Goal: Task Accomplishment & Management: Complete application form

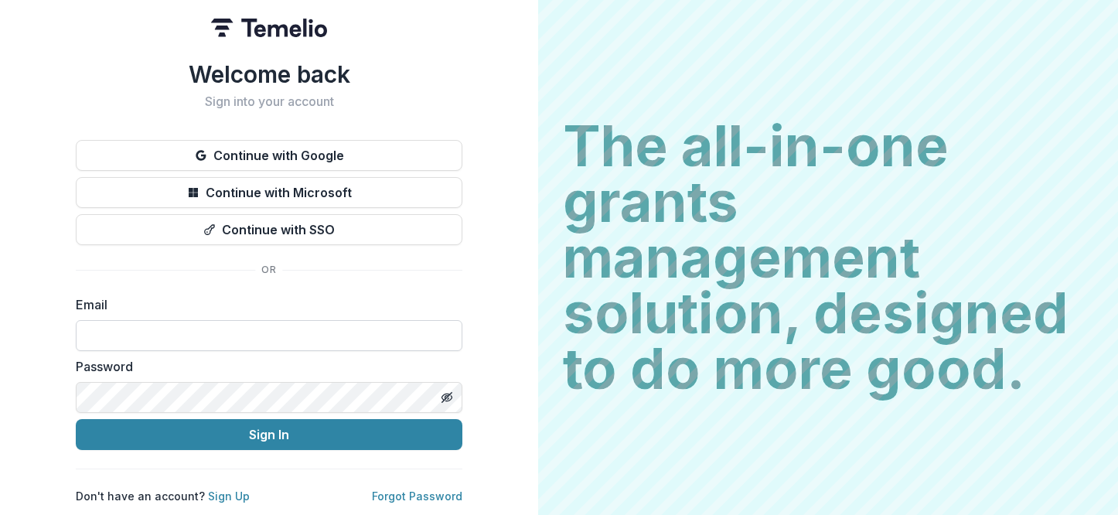
click at [180, 338] on input at bounding box center [269, 335] width 387 height 31
type input "**********"
click at [452, 391] on icon "Toggle password visibility" at bounding box center [447, 397] width 12 height 12
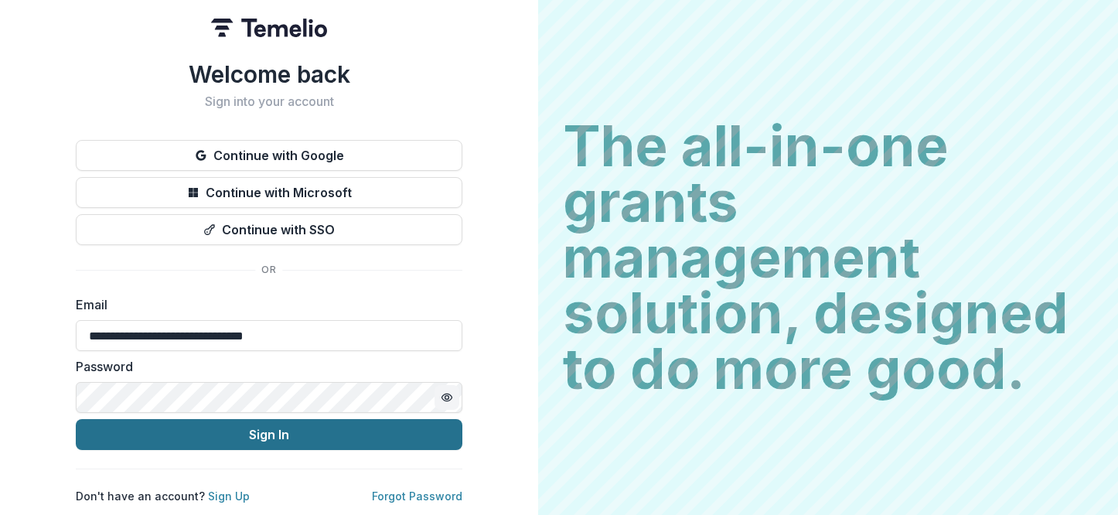
click at [290, 427] on button "Sign In" at bounding box center [269, 434] width 387 height 31
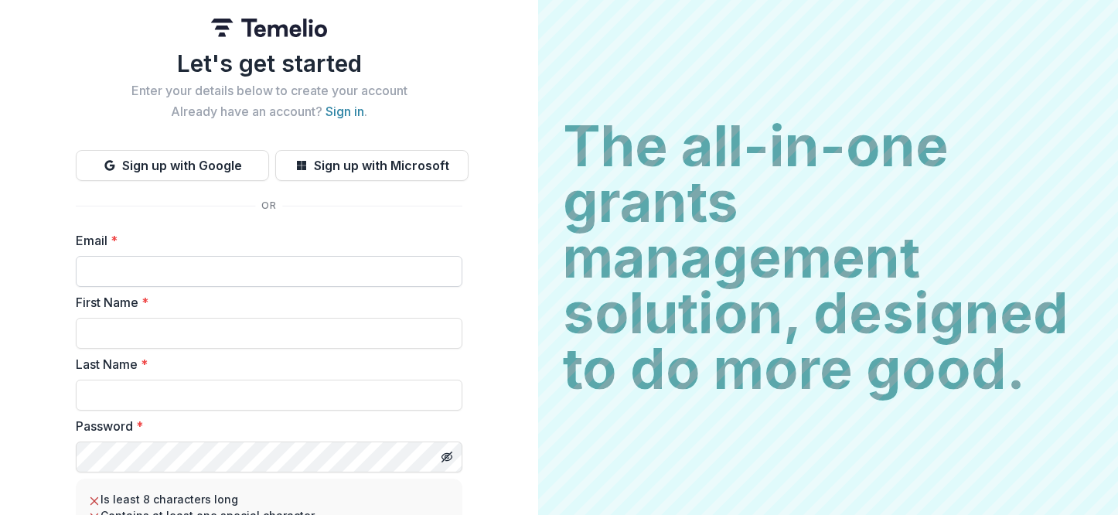
click at [127, 273] on input "Email *" at bounding box center [269, 271] width 387 height 31
type input "**********"
type input "******"
type input "*******"
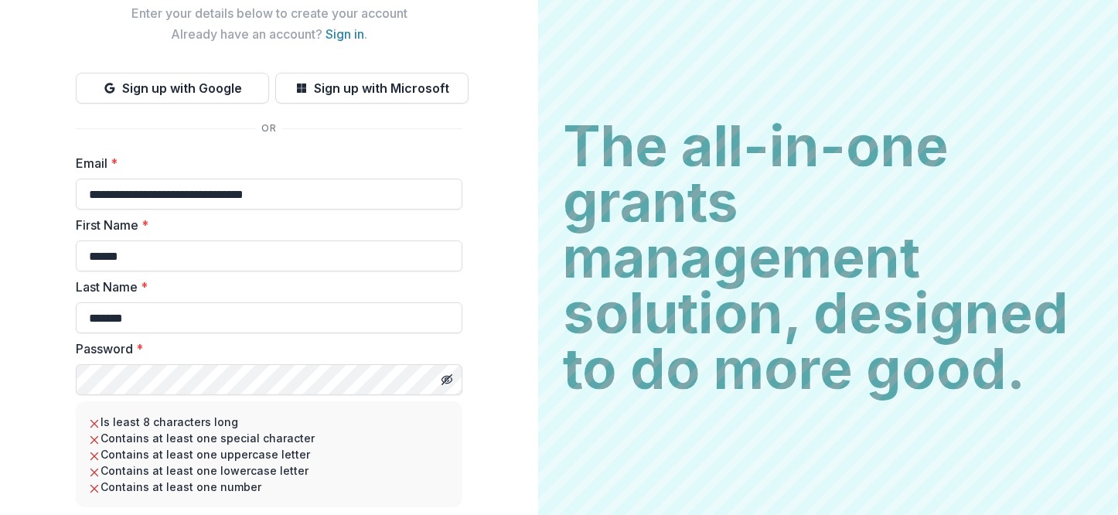
scroll to position [155, 0]
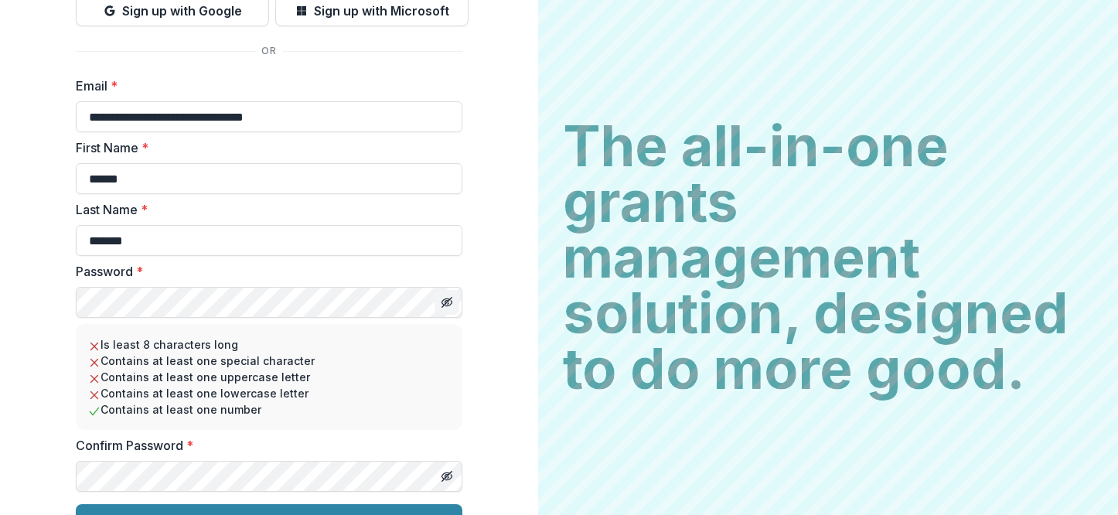
click at [446, 300] on icon "Toggle password visibility" at bounding box center [447, 302] width 12 height 12
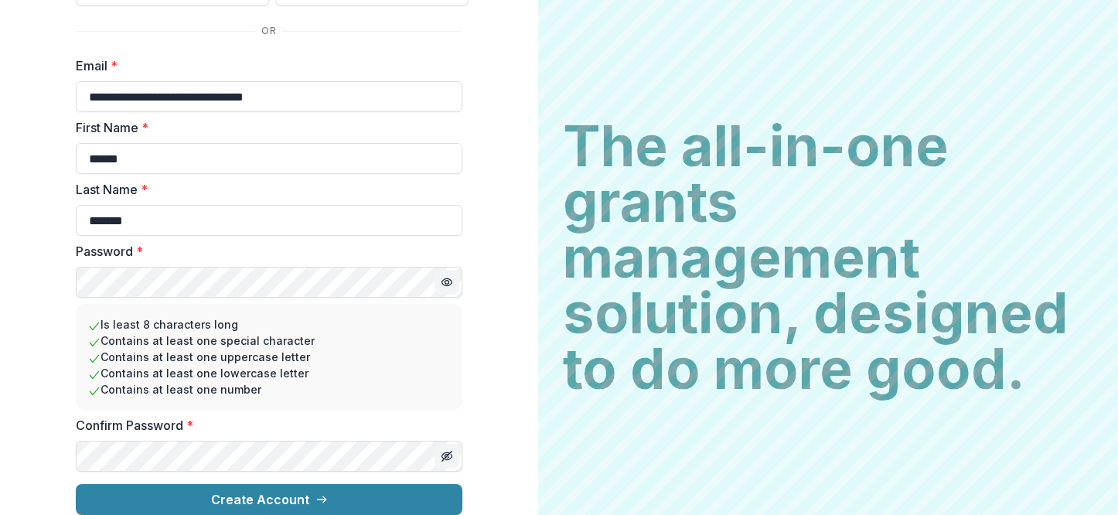
click at [446, 450] on icon "Toggle password visibility" at bounding box center [447, 456] width 12 height 12
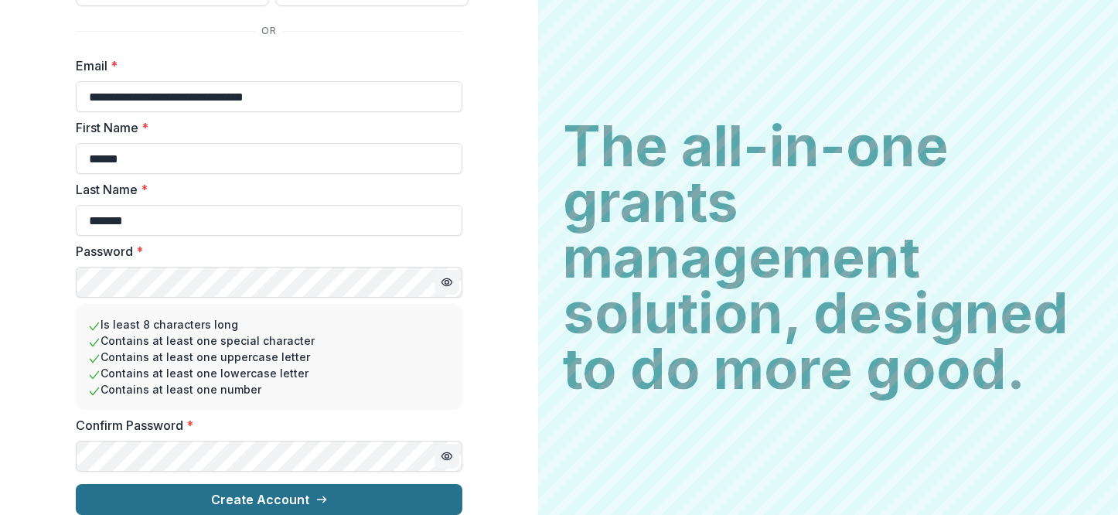
click at [269, 484] on button "Create Account" at bounding box center [269, 499] width 387 height 31
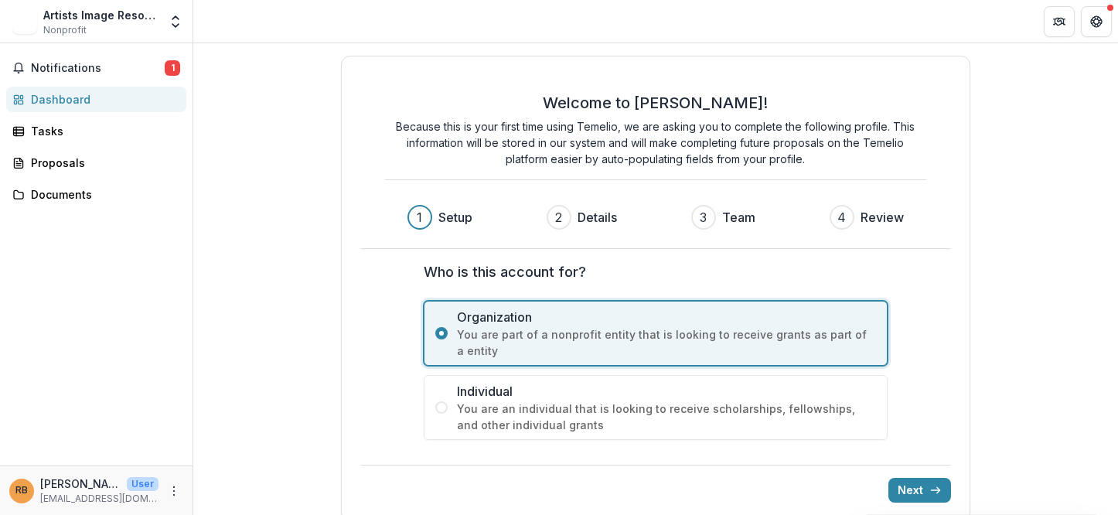
scroll to position [19, 0]
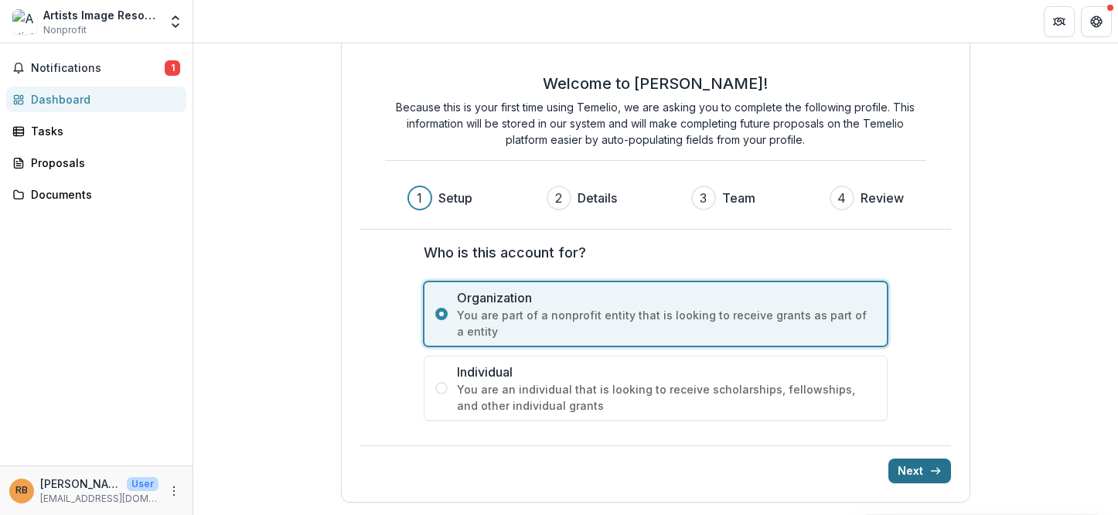
click at [917, 467] on button "Next" at bounding box center [920, 471] width 63 height 25
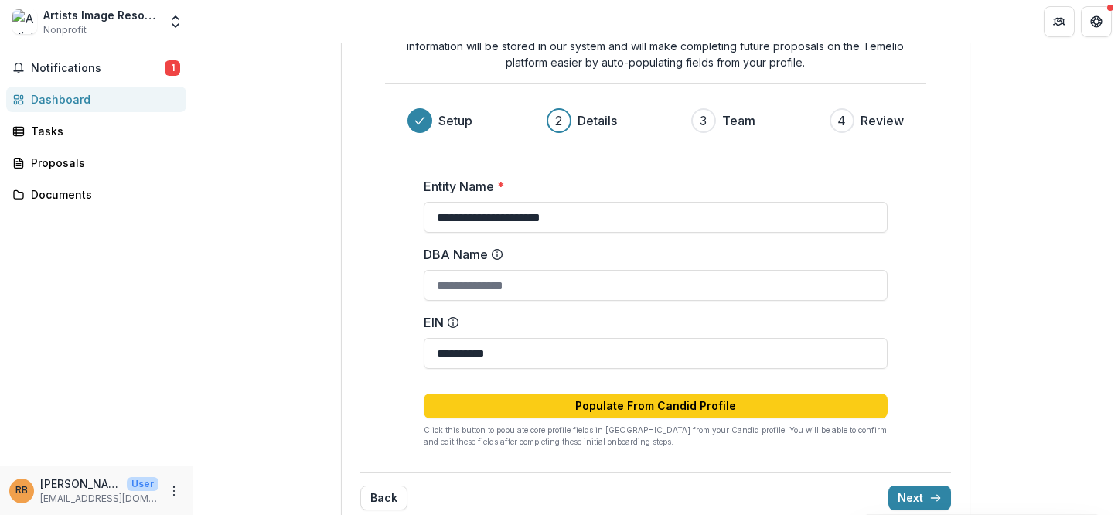
scroll to position [124, 0]
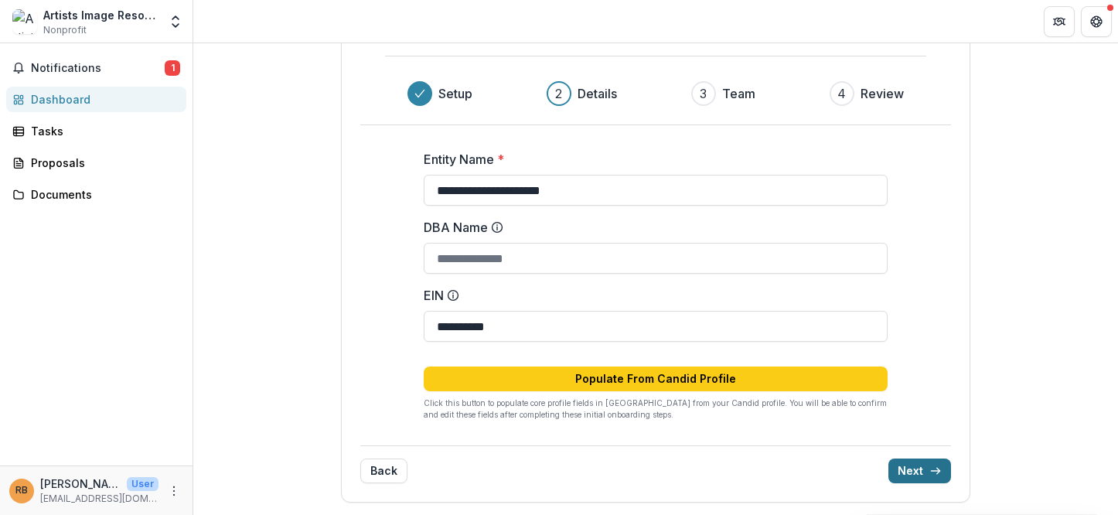
click at [913, 469] on button "Next" at bounding box center [920, 471] width 63 height 25
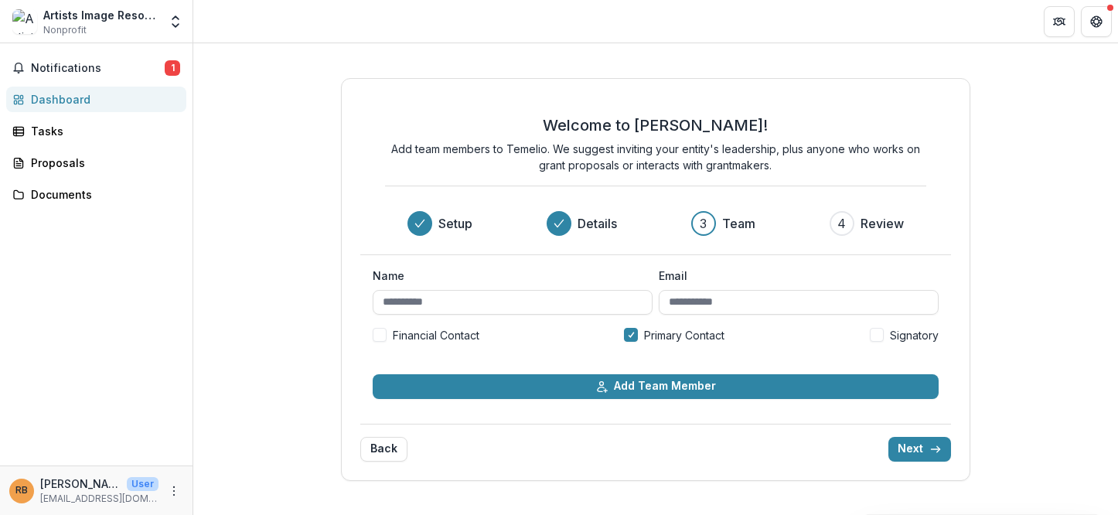
scroll to position [0, 0]
click at [501, 305] on input "Name" at bounding box center [513, 302] width 280 height 25
type input "**********"
click at [709, 304] on input "Email" at bounding box center [799, 302] width 280 height 25
type input "**********"
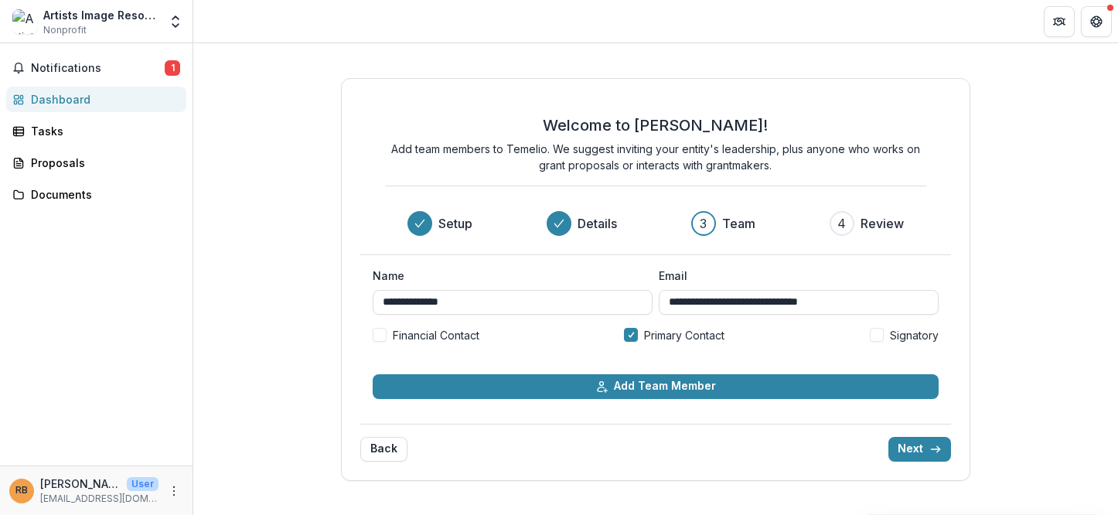
click at [380, 334] on span at bounding box center [380, 335] width 14 height 14
click at [880, 336] on span at bounding box center [877, 335] width 14 height 14
click at [910, 446] on button "Next" at bounding box center [920, 449] width 63 height 25
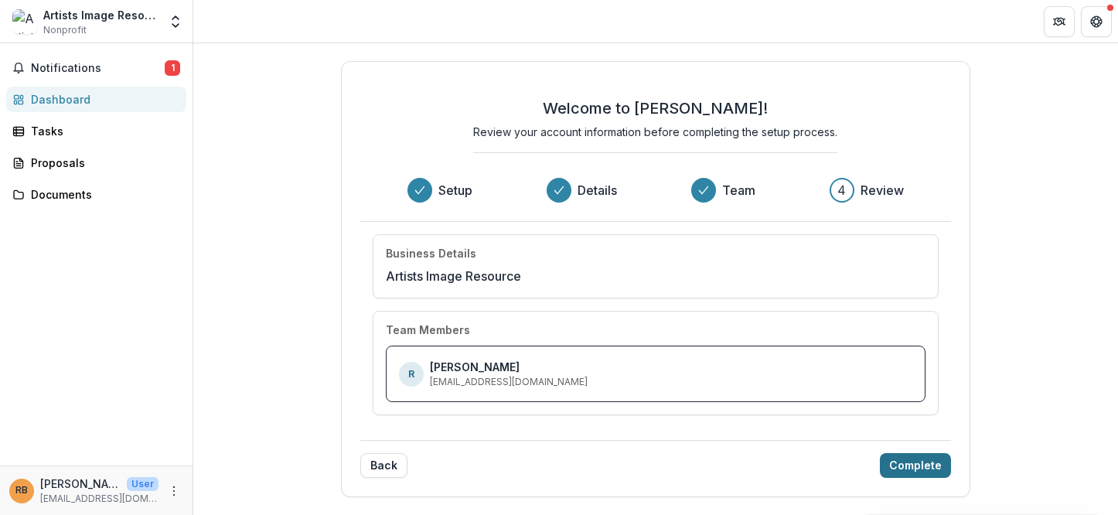
click at [910, 466] on button "Complete" at bounding box center [915, 465] width 71 height 25
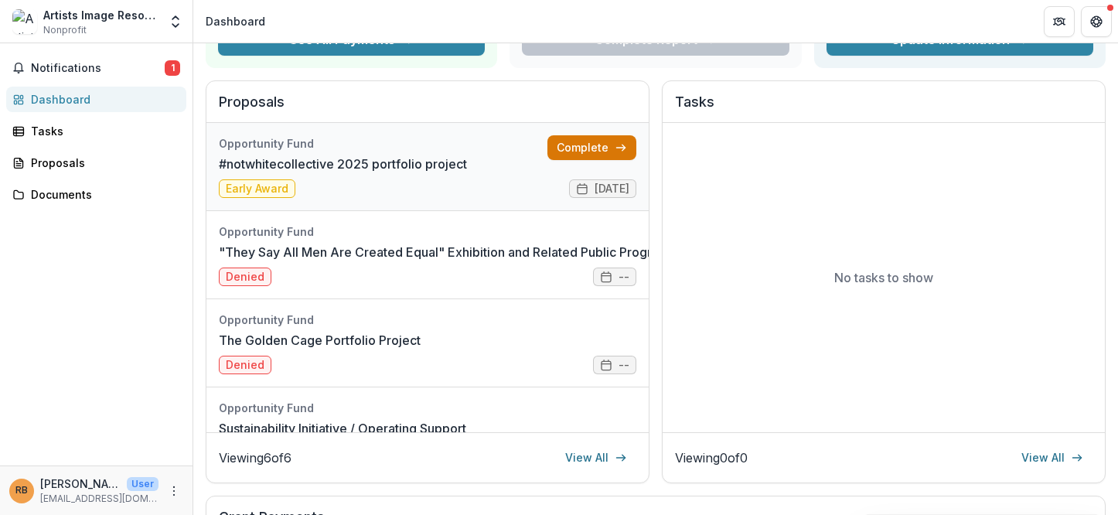
click at [566, 157] on link "Complete" at bounding box center [592, 147] width 89 height 25
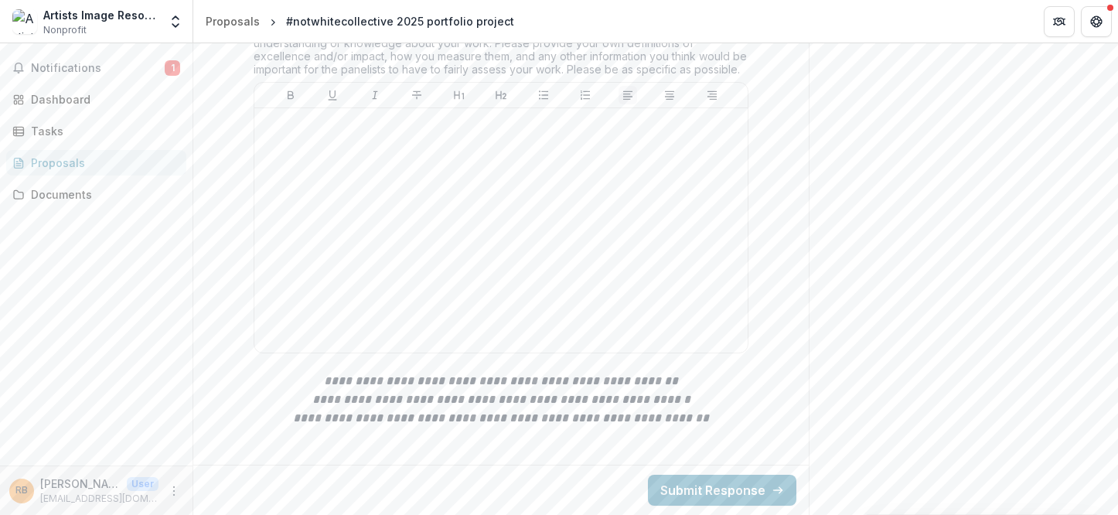
scroll to position [610, 0]
click at [69, 193] on div "Documents" at bounding box center [102, 194] width 143 height 16
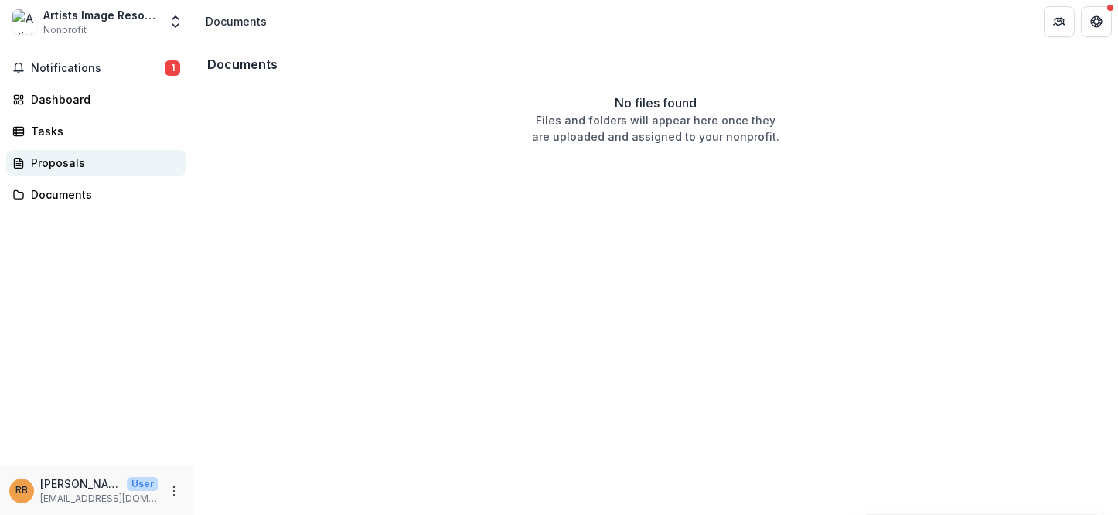
click at [53, 164] on div "Proposals" at bounding box center [102, 163] width 143 height 16
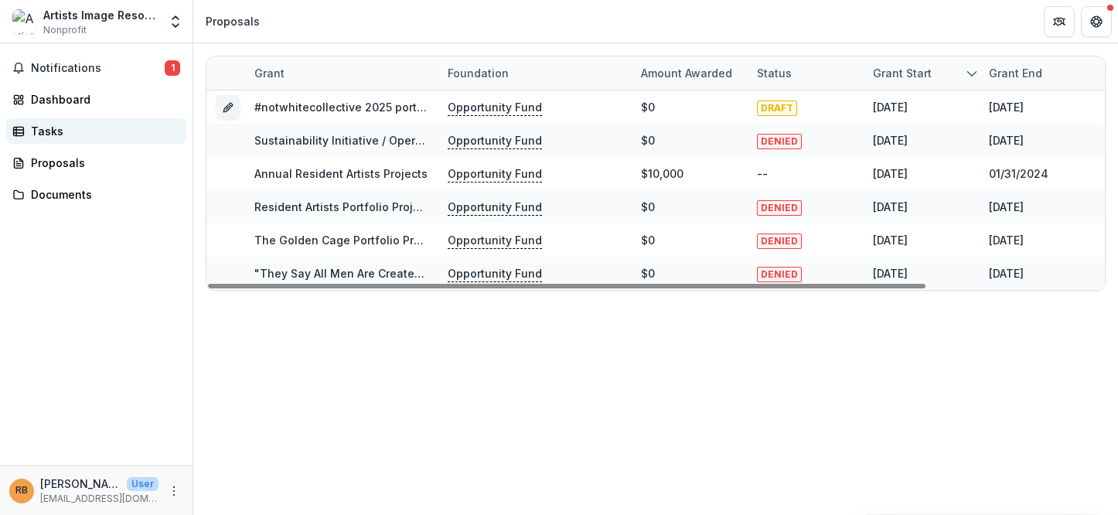
click at [59, 131] on div "Tasks" at bounding box center [102, 131] width 143 height 16
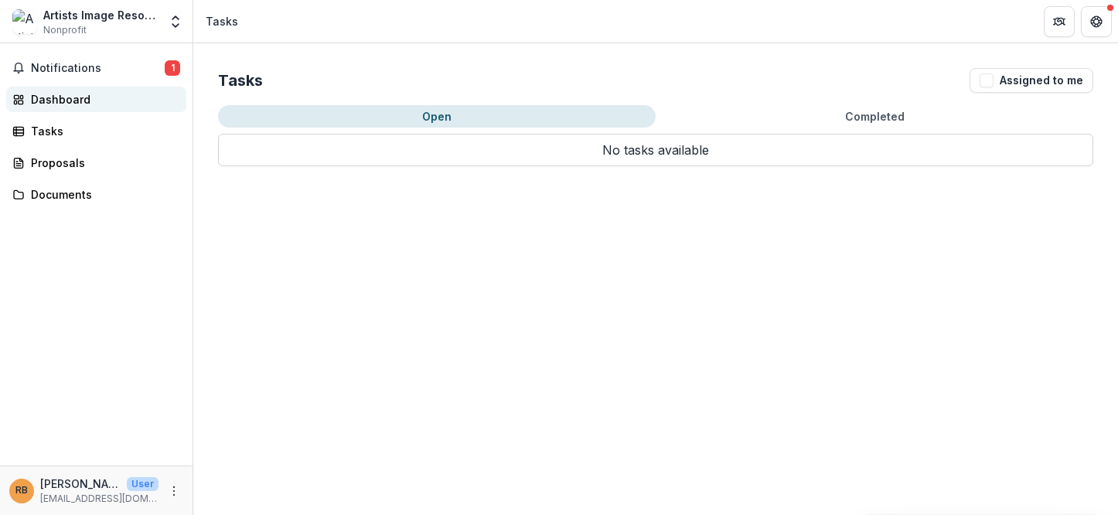
click at [77, 102] on div "Dashboard" at bounding box center [102, 99] width 143 height 16
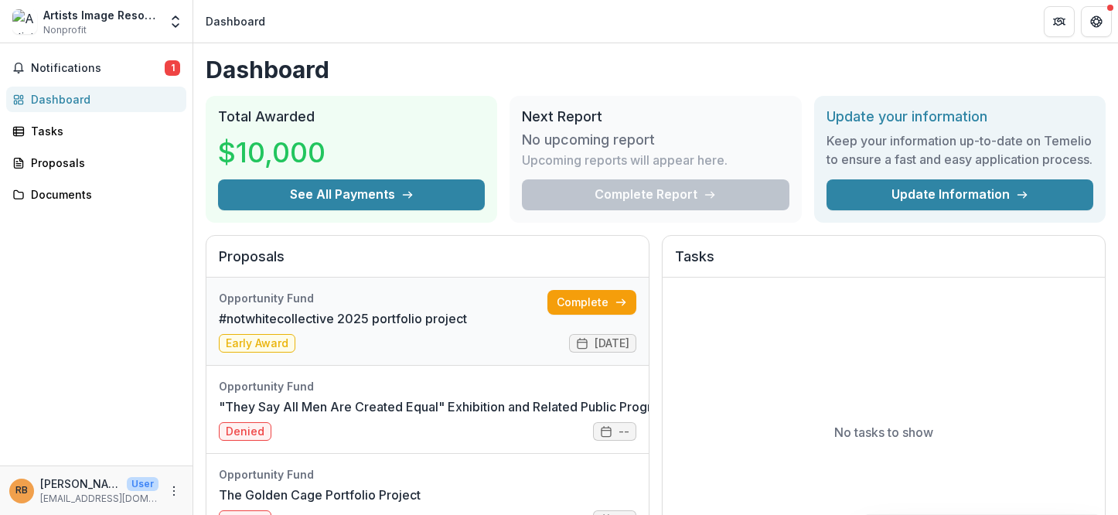
click at [254, 328] on link "#notwhitecollective 2025 portfolio project" at bounding box center [343, 318] width 248 height 19
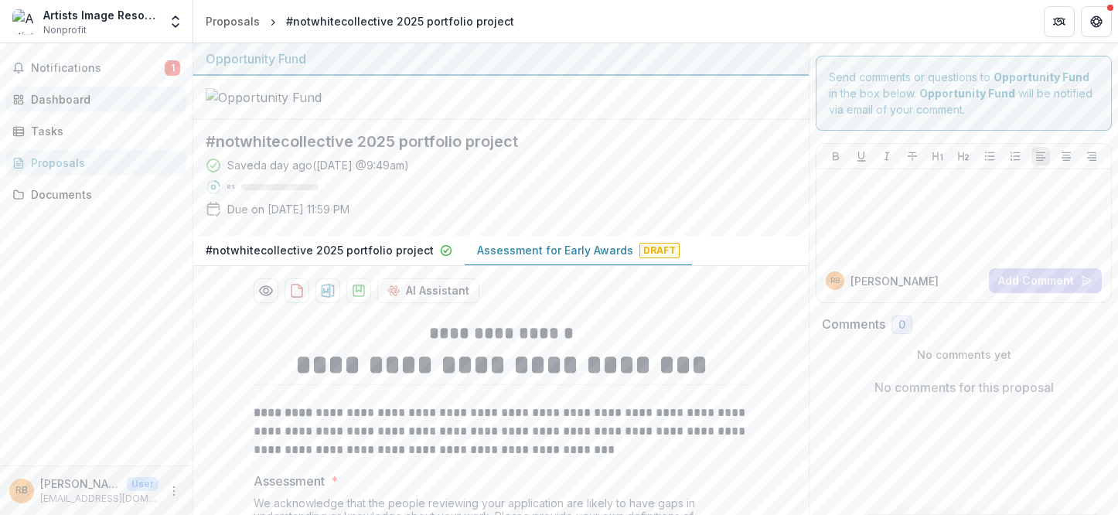
click at [60, 98] on div "Dashboard" at bounding box center [102, 99] width 143 height 16
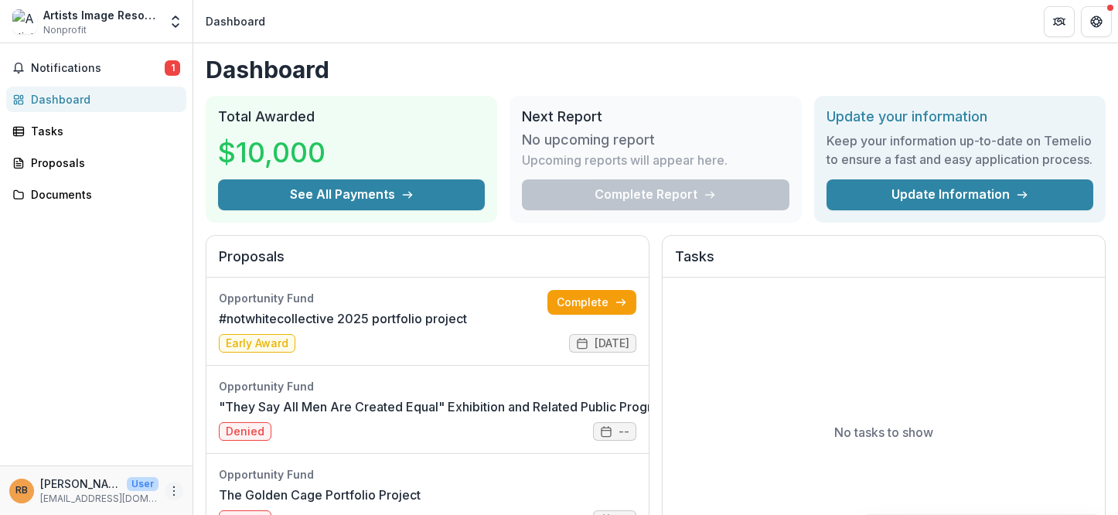
click at [176, 496] on icon "More" at bounding box center [174, 491] width 12 height 12
click at [233, 483] on button "Logout" at bounding box center [276, 484] width 166 height 26
